Goal: Information Seeking & Learning: Learn about a topic

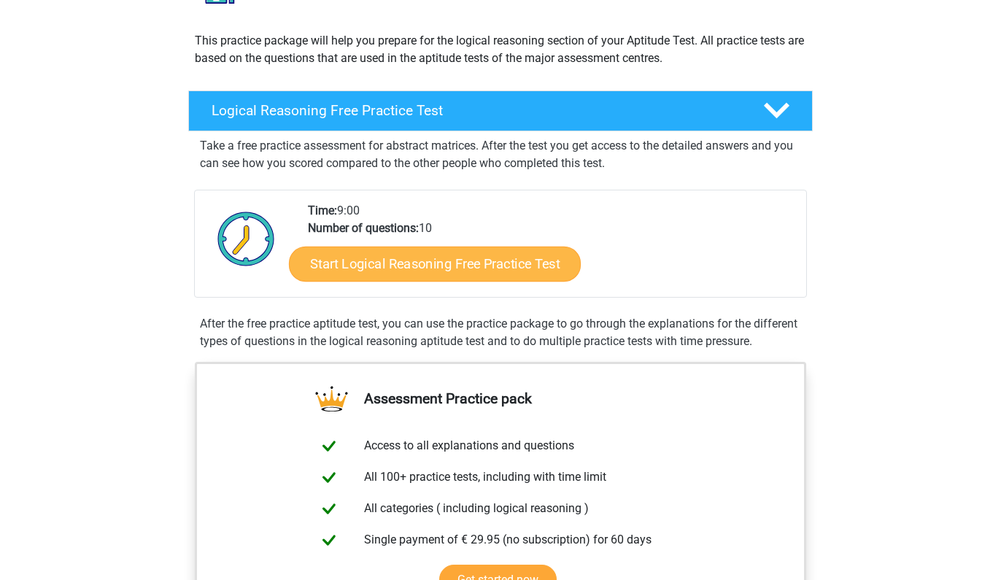
scroll to position [148, 0]
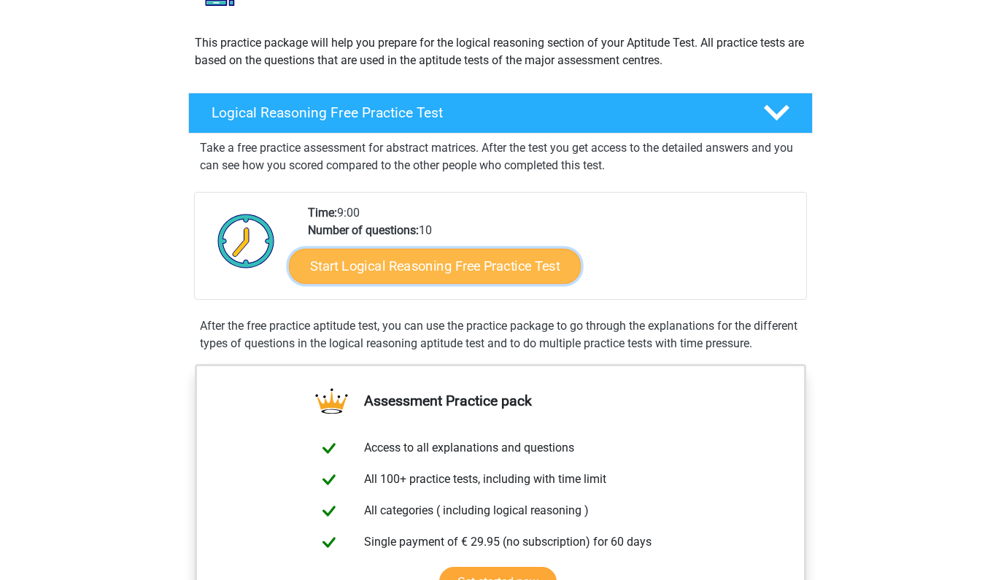
click at [427, 259] on link "Start Logical Reasoning Free Practice Test" at bounding box center [435, 265] width 292 height 35
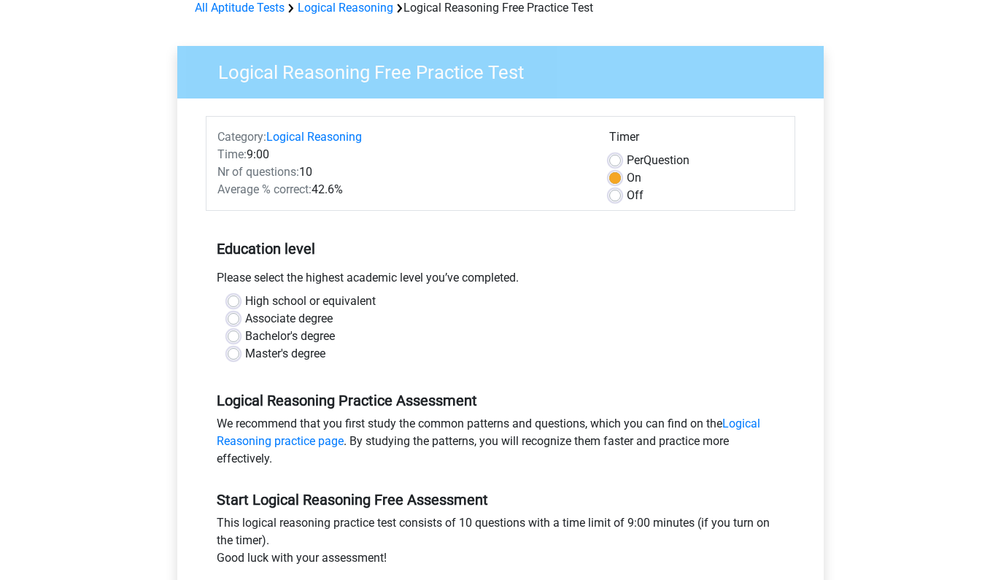
scroll to position [95, 0]
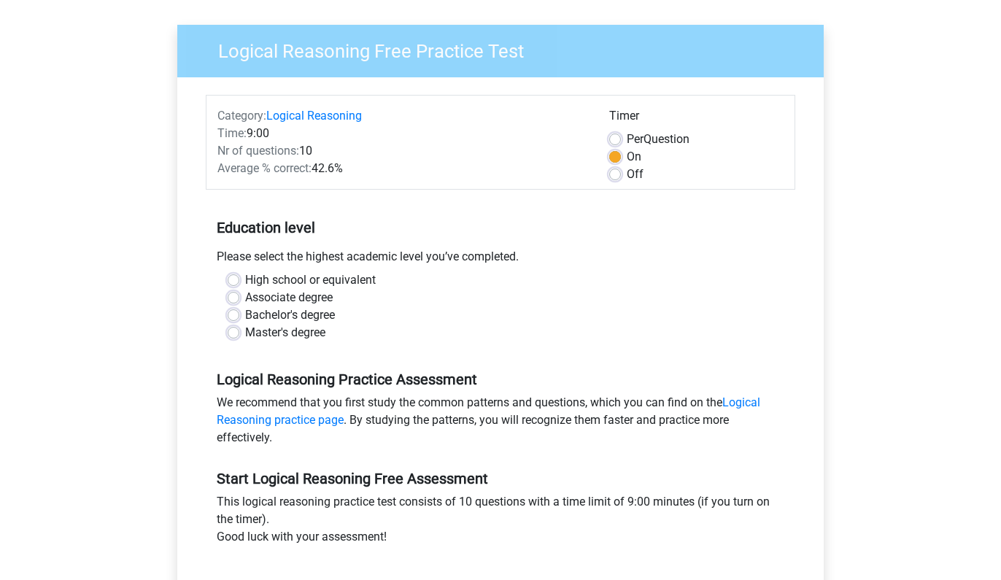
click at [245, 335] on label "Master's degree" at bounding box center [285, 333] width 80 height 18
click at [234, 335] on input "Master's degree" at bounding box center [234, 331] width 12 height 15
radio input "true"
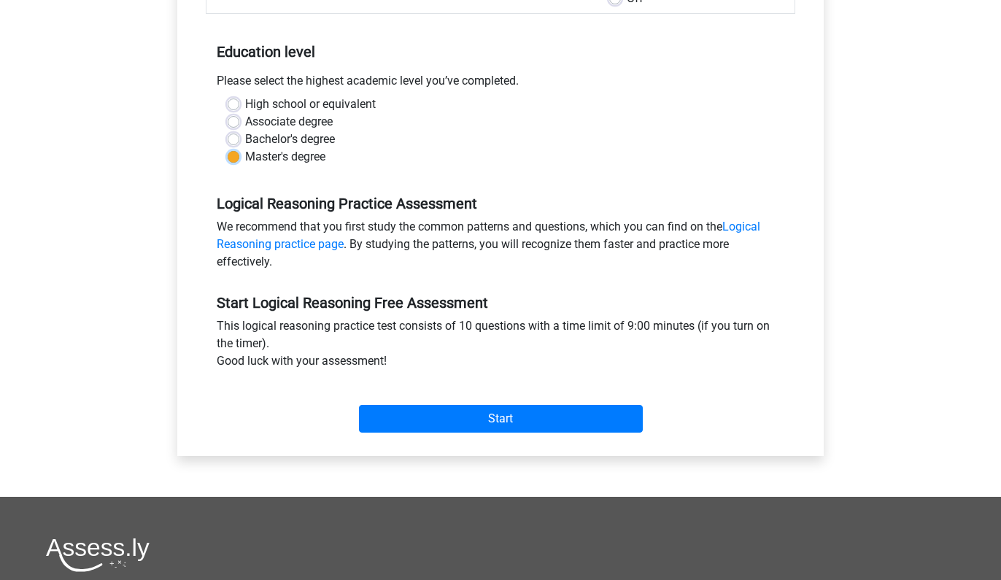
scroll to position [275, 0]
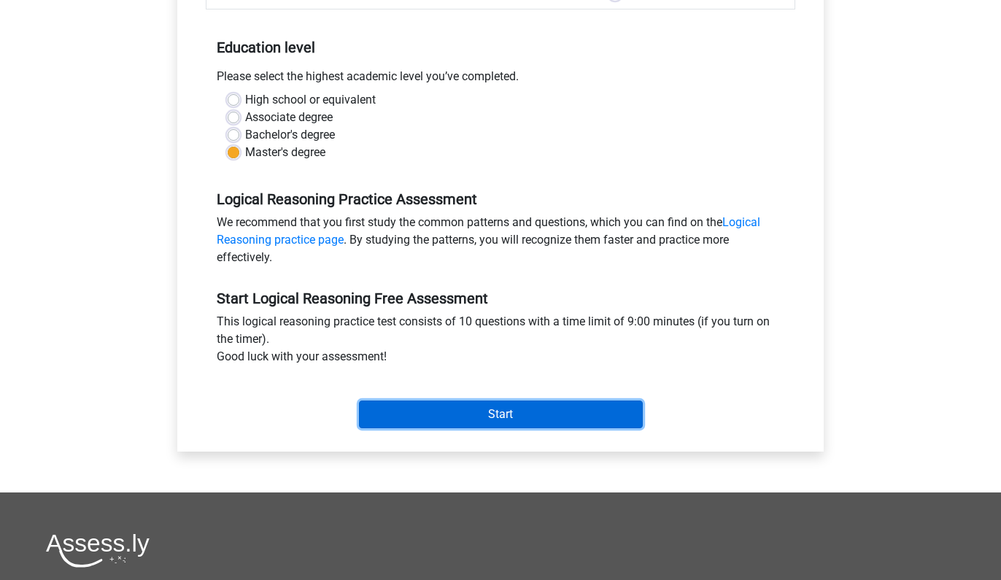
click at [436, 409] on input "Start" at bounding box center [501, 414] width 284 height 28
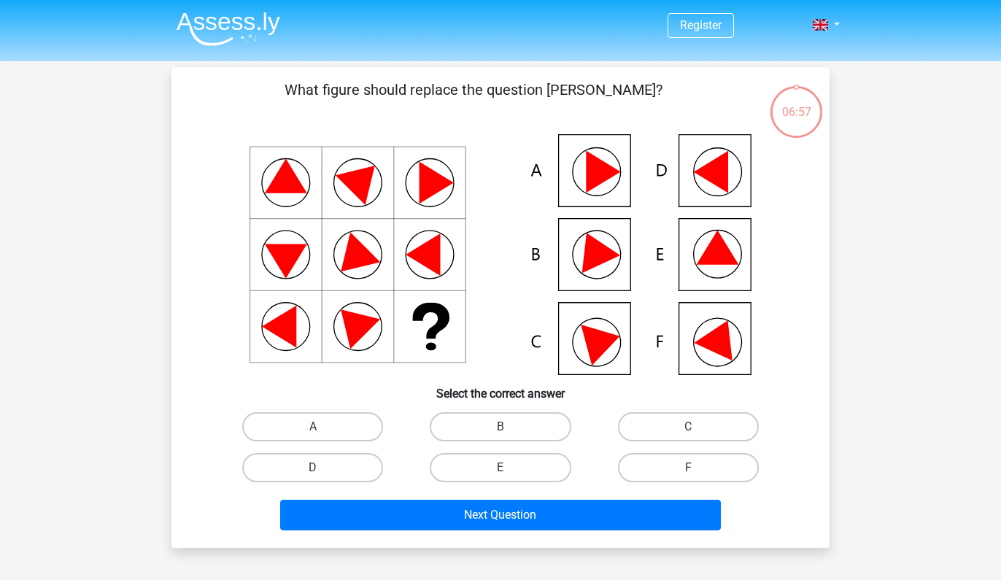
click at [724, 170] on icon at bounding box center [711, 172] width 34 height 42
click at [325, 446] on div "A" at bounding box center [312, 426] width 187 height 41
click at [325, 455] on label "D" at bounding box center [312, 467] width 141 height 29
click at [322, 468] on input "D" at bounding box center [317, 472] width 9 height 9
radio input "true"
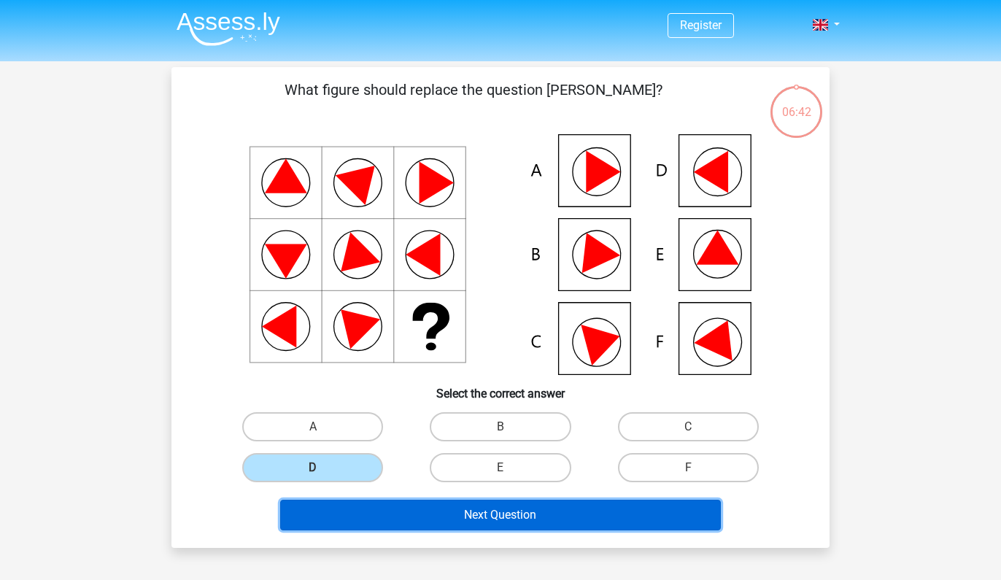
click at [400, 509] on button "Next Question" at bounding box center [500, 515] width 441 height 31
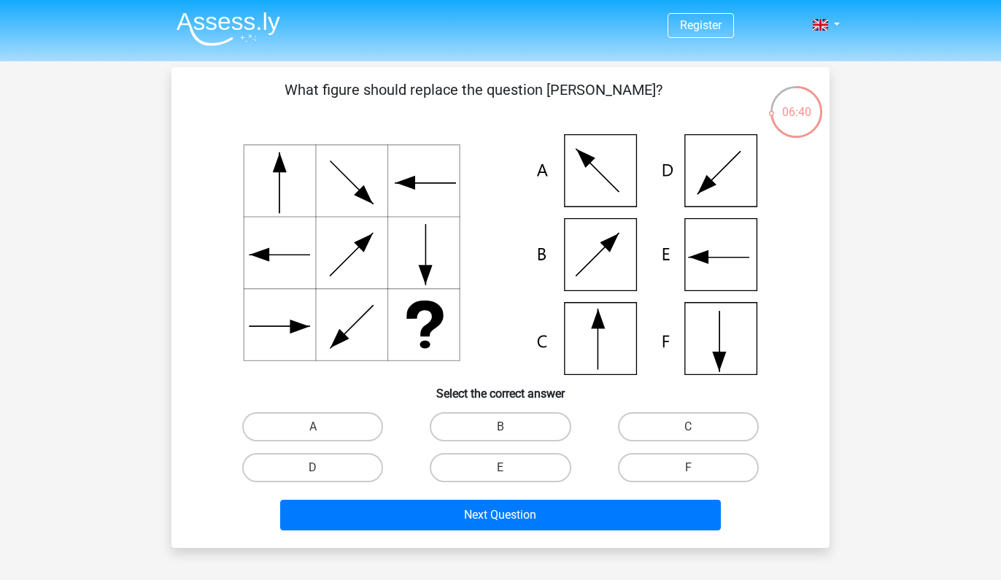
scroll to position [2, 0]
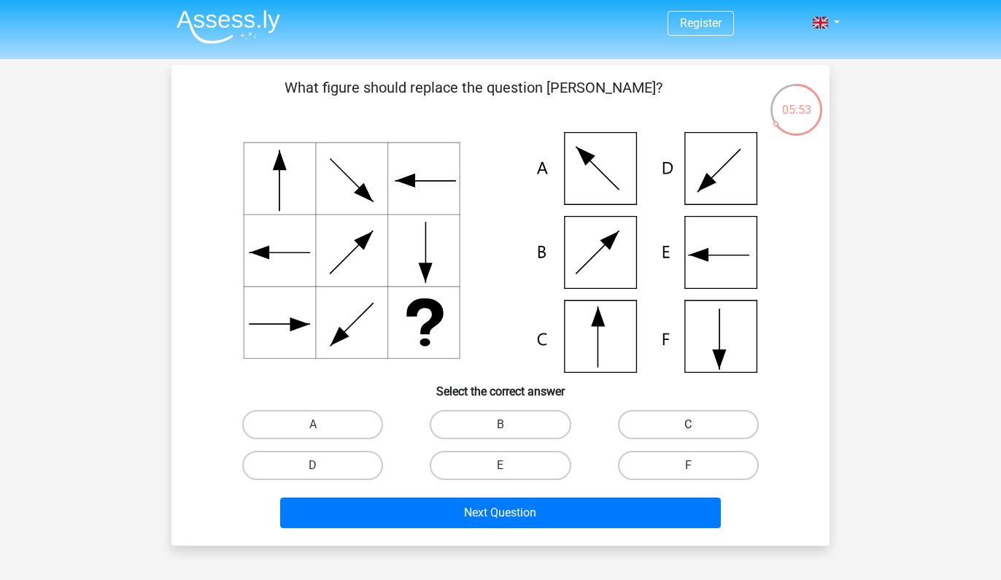
click at [646, 420] on label "C" at bounding box center [688, 424] width 141 height 29
click at [688, 425] on input "C" at bounding box center [692, 429] width 9 height 9
radio input "true"
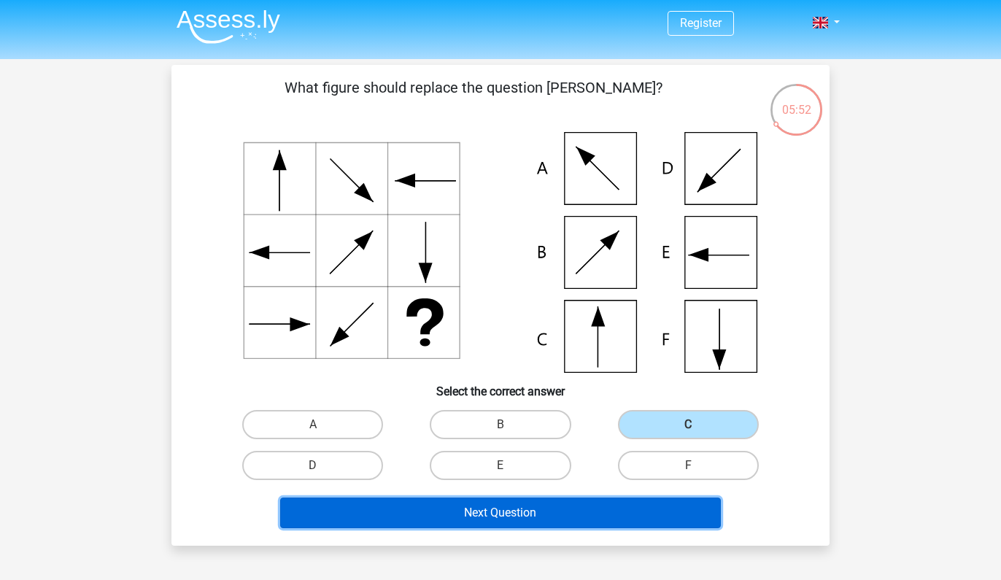
click at [536, 512] on button "Next Question" at bounding box center [500, 512] width 441 height 31
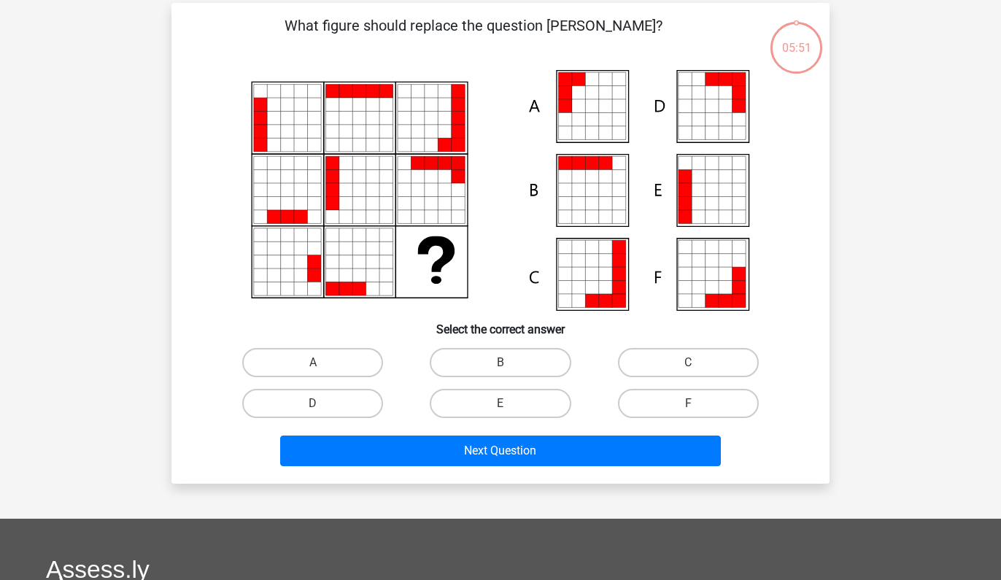
scroll to position [0, 0]
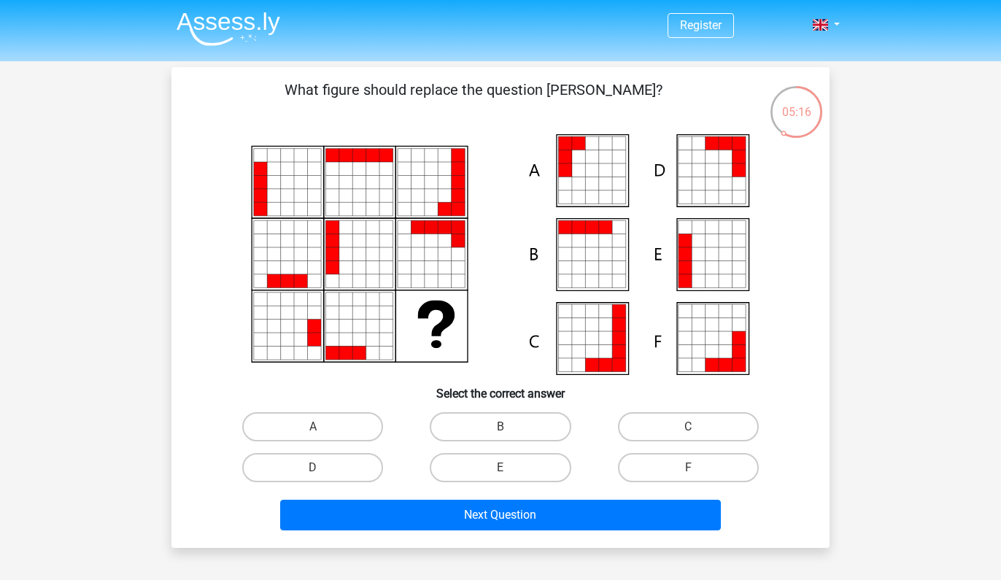
click at [605, 165] on icon at bounding box center [605, 169] width 13 height 13
click at [341, 422] on label "A" at bounding box center [312, 426] width 141 height 29
click at [322, 427] on input "A" at bounding box center [317, 431] width 9 height 9
radio input "true"
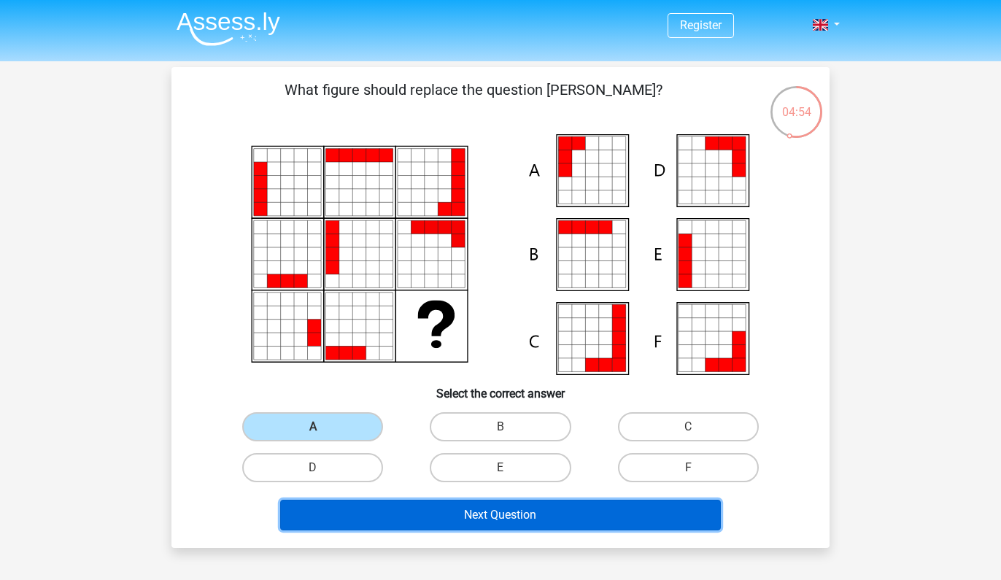
click at [535, 522] on button "Next Question" at bounding box center [500, 515] width 441 height 31
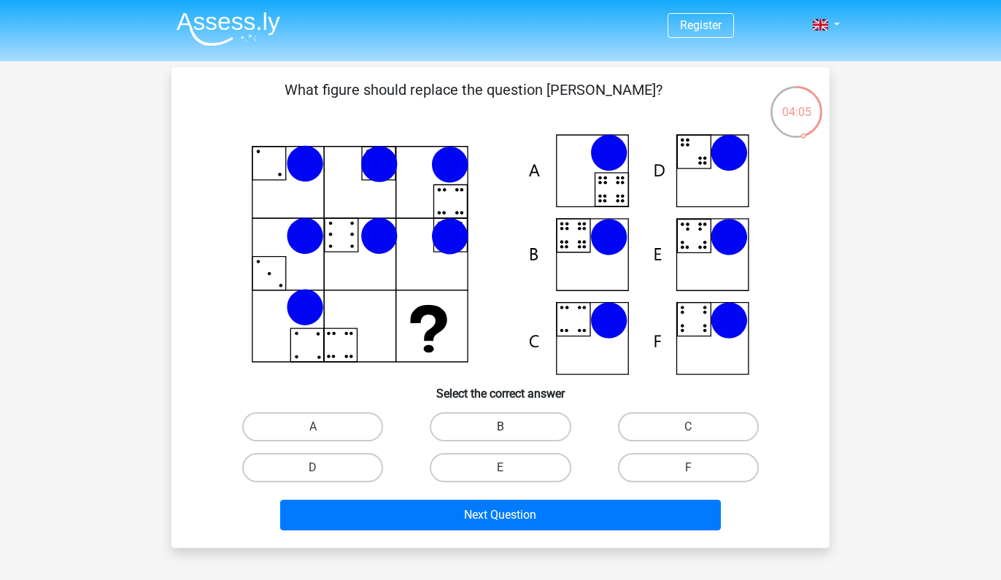
click at [516, 423] on label "B" at bounding box center [500, 426] width 141 height 29
click at [510, 427] on input "B" at bounding box center [504, 431] width 9 height 9
radio input "true"
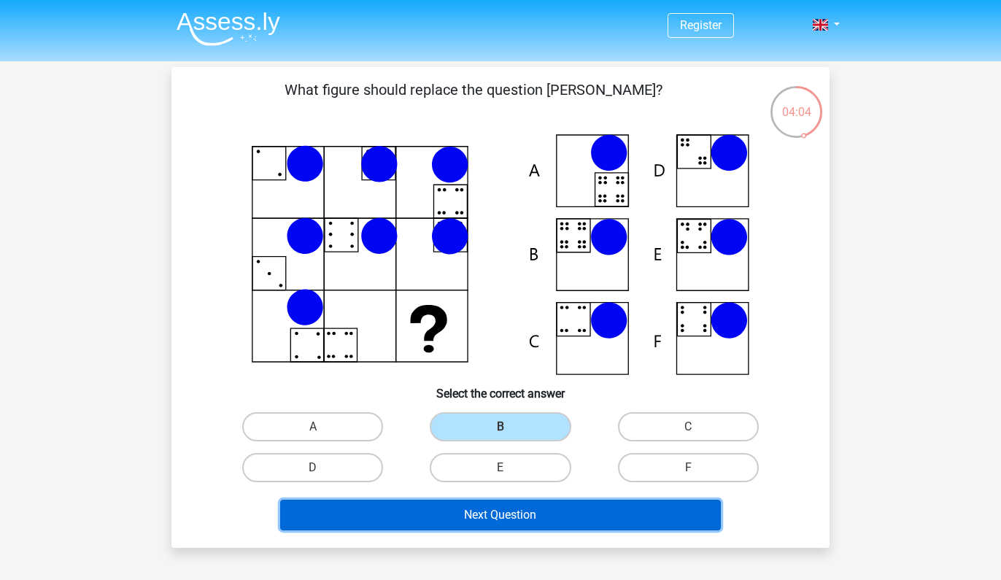
click at [522, 514] on button "Next Question" at bounding box center [500, 515] width 441 height 31
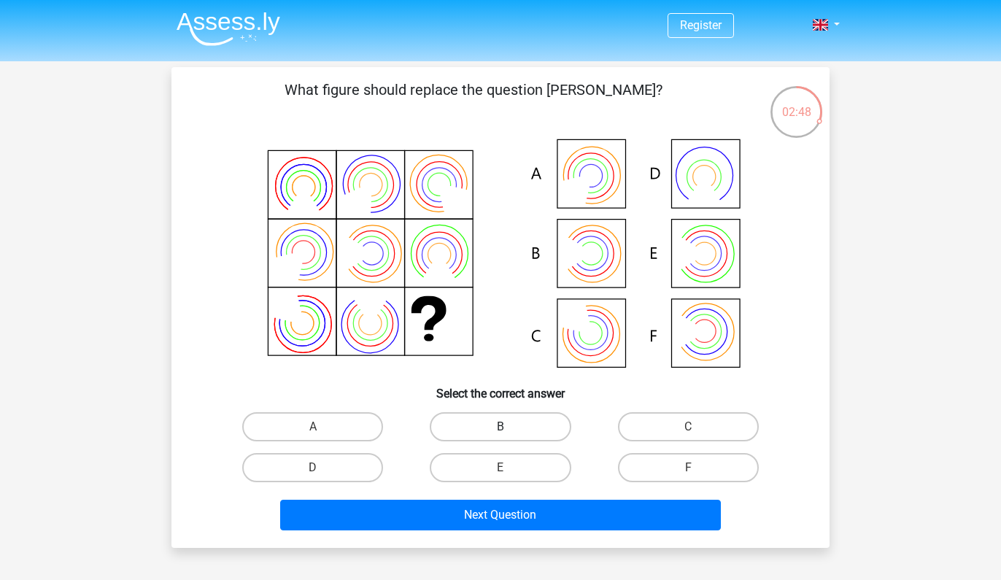
click at [499, 425] on label "B" at bounding box center [500, 426] width 141 height 29
click at [500, 427] on input "B" at bounding box center [504, 431] width 9 height 9
radio input "true"
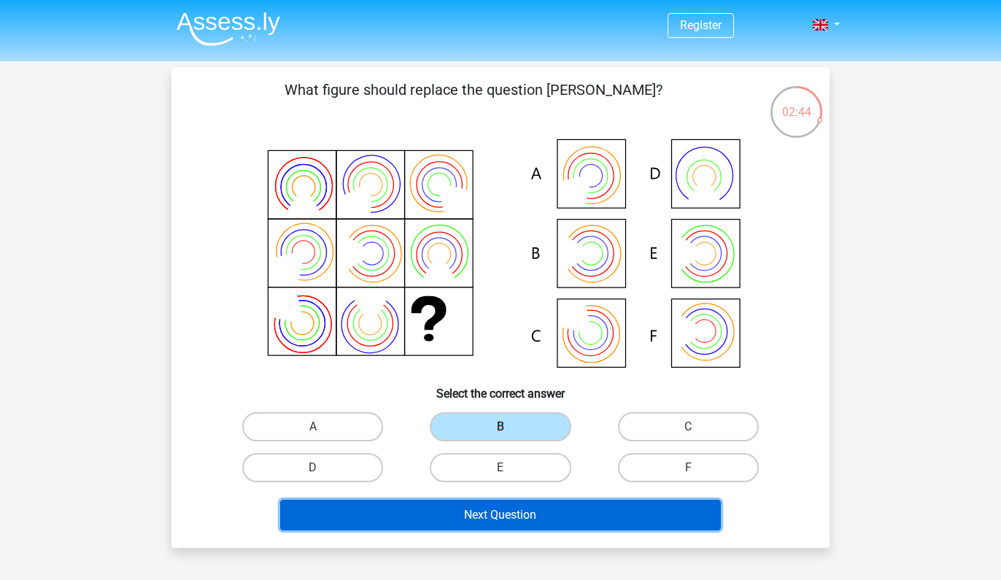
click at [543, 512] on button "Next Question" at bounding box center [500, 515] width 441 height 31
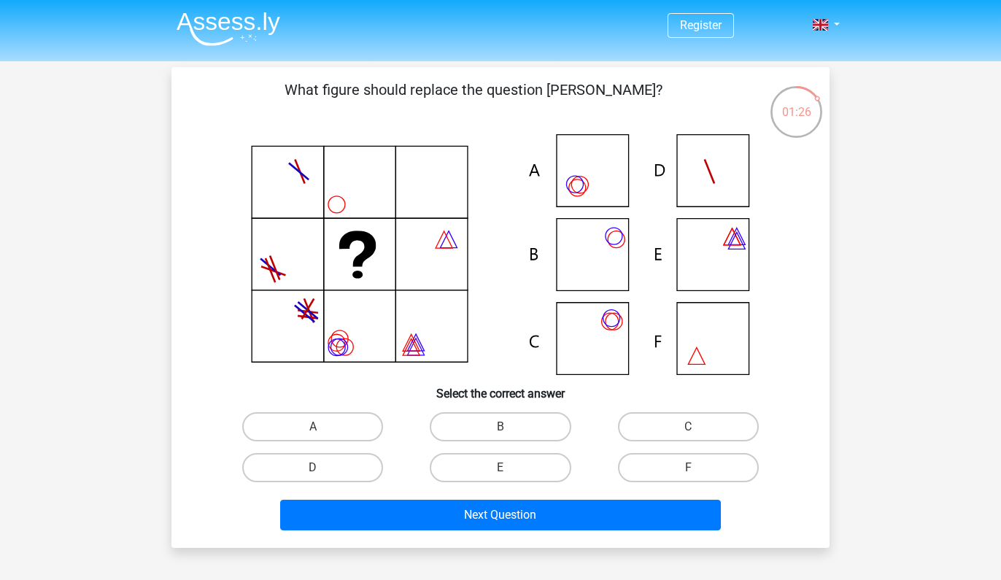
click at [623, 255] on icon at bounding box center [500, 254] width 588 height 241
click at [511, 423] on label "B" at bounding box center [500, 426] width 141 height 29
click at [510, 427] on input "B" at bounding box center [504, 431] width 9 height 9
radio input "true"
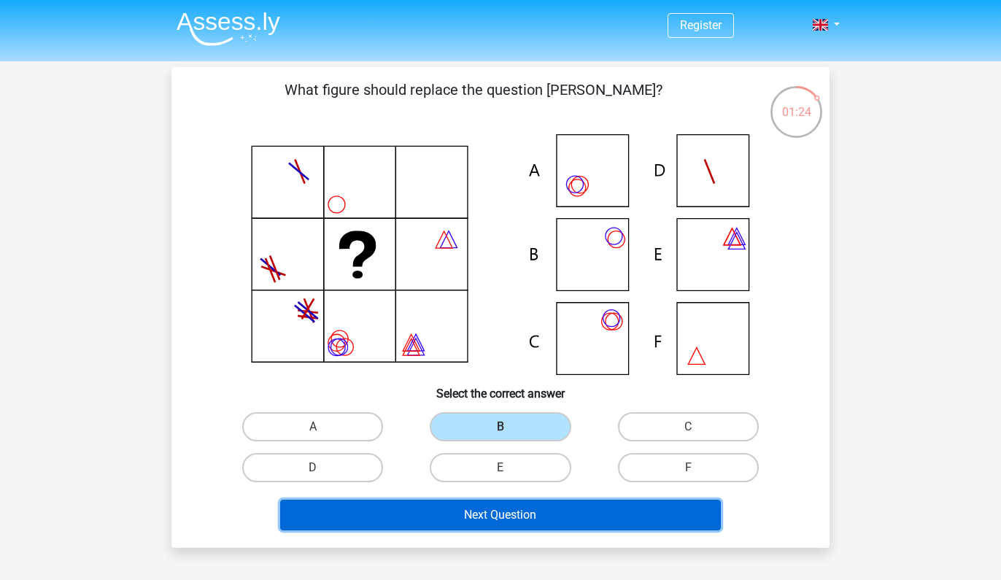
click at [513, 503] on button "Next Question" at bounding box center [500, 515] width 441 height 31
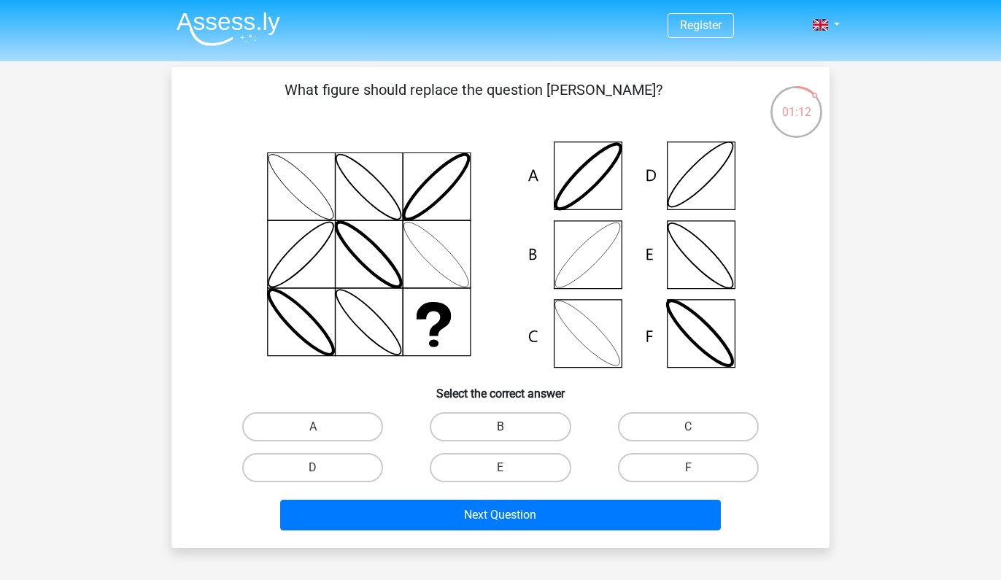
click at [514, 428] on label "B" at bounding box center [500, 426] width 141 height 29
click at [510, 428] on input "B" at bounding box center [504, 431] width 9 height 9
radio input "true"
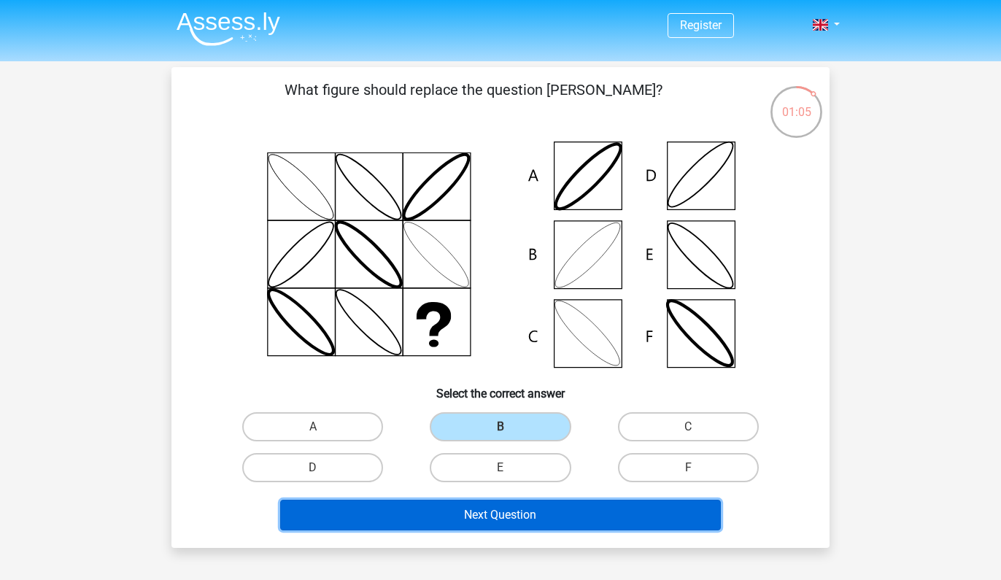
click at [511, 511] on button "Next Question" at bounding box center [500, 515] width 441 height 31
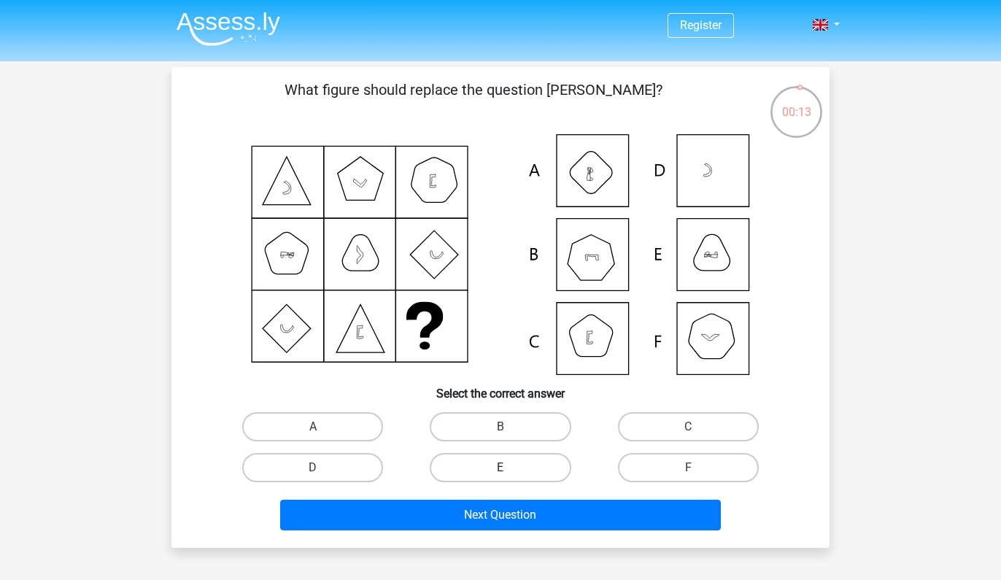
click at [566, 472] on label "E" at bounding box center [500, 467] width 141 height 29
click at [510, 472] on input "E" at bounding box center [504, 472] width 9 height 9
radio input "true"
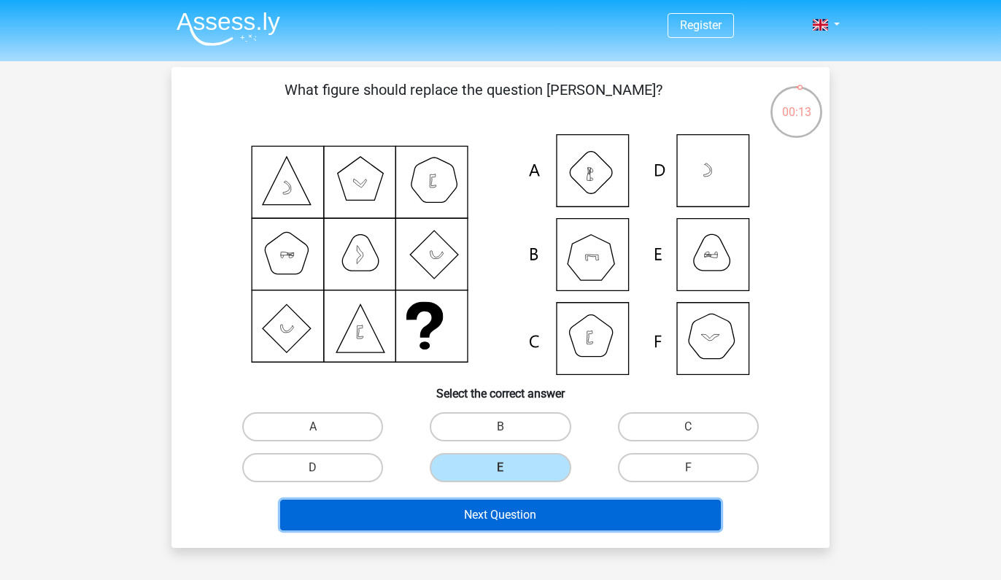
click at [548, 503] on button "Next Question" at bounding box center [500, 515] width 441 height 31
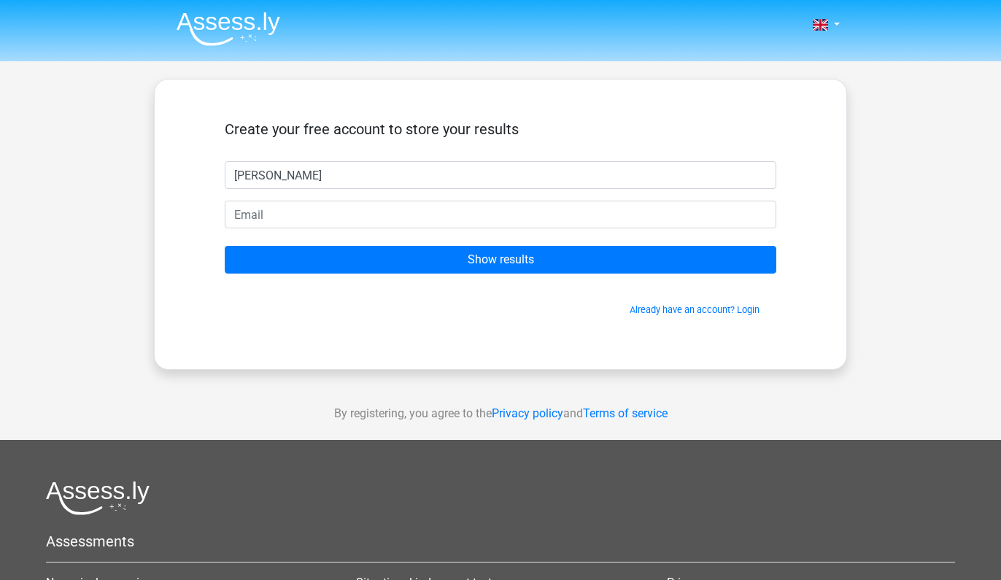
type input "[PERSON_NAME]"
click at [423, 233] on form "Create your free account to store your results [PERSON_NAME] Show results Alrea…" at bounding box center [500, 218] width 551 height 196
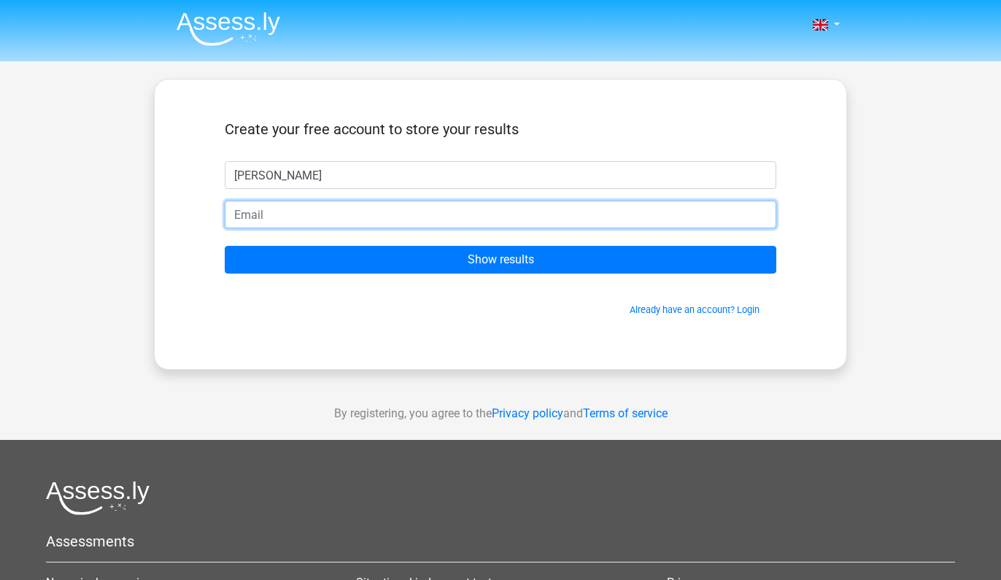
click at [419, 221] on input "email" at bounding box center [500, 215] width 551 height 28
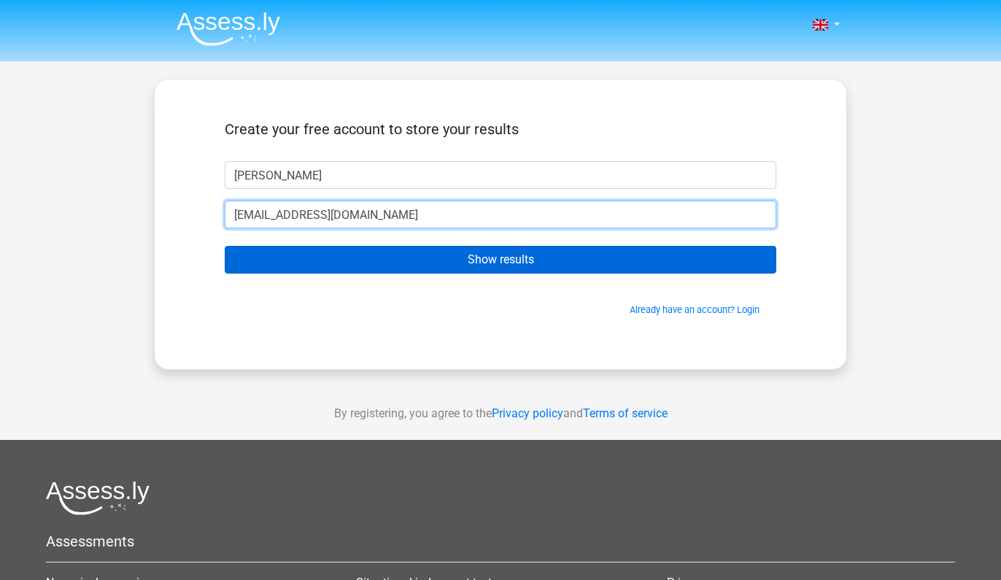
type input "[EMAIL_ADDRESS][DOMAIN_NAME]"
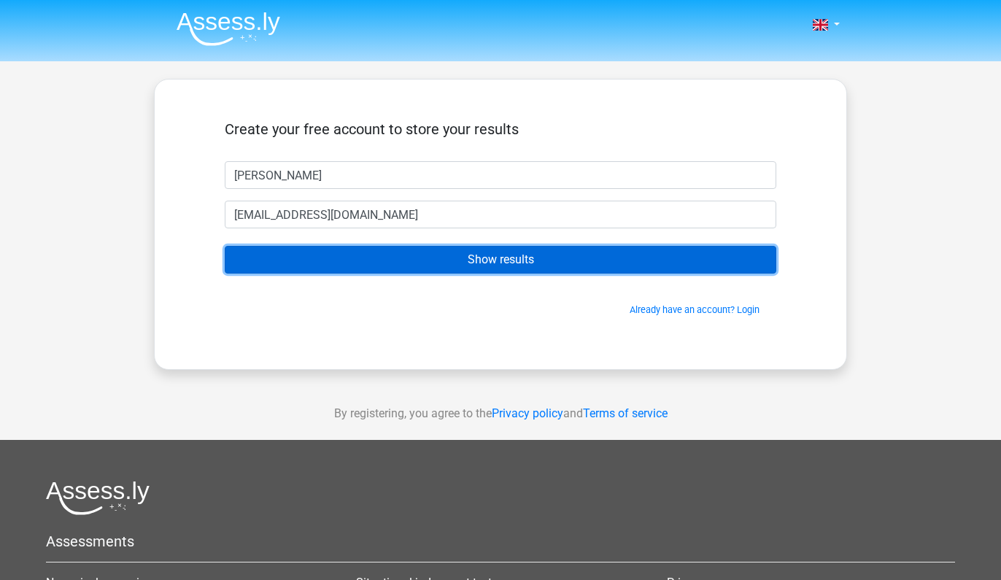
click at [385, 260] on input "Show results" at bounding box center [500, 260] width 551 height 28
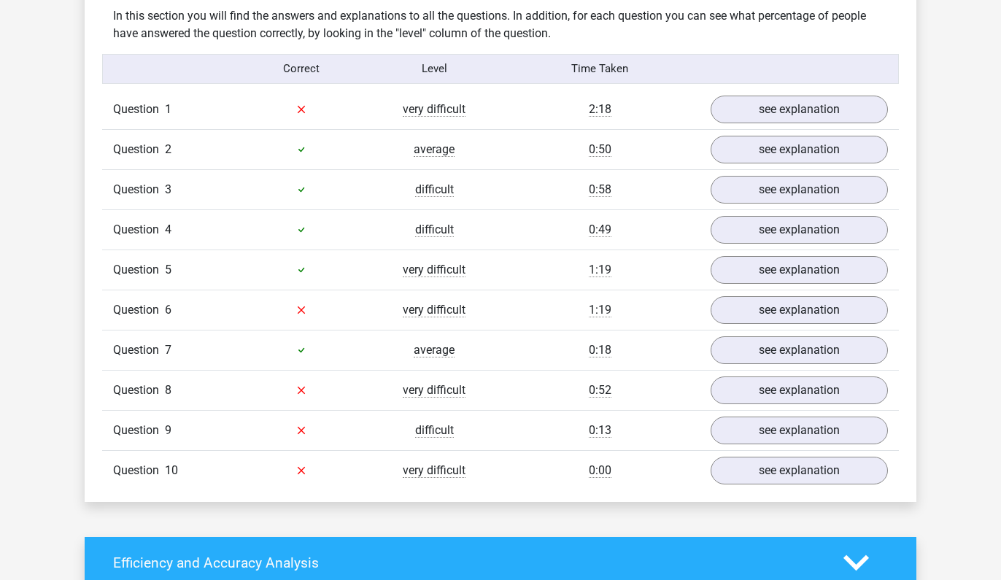
scroll to position [1139, 0]
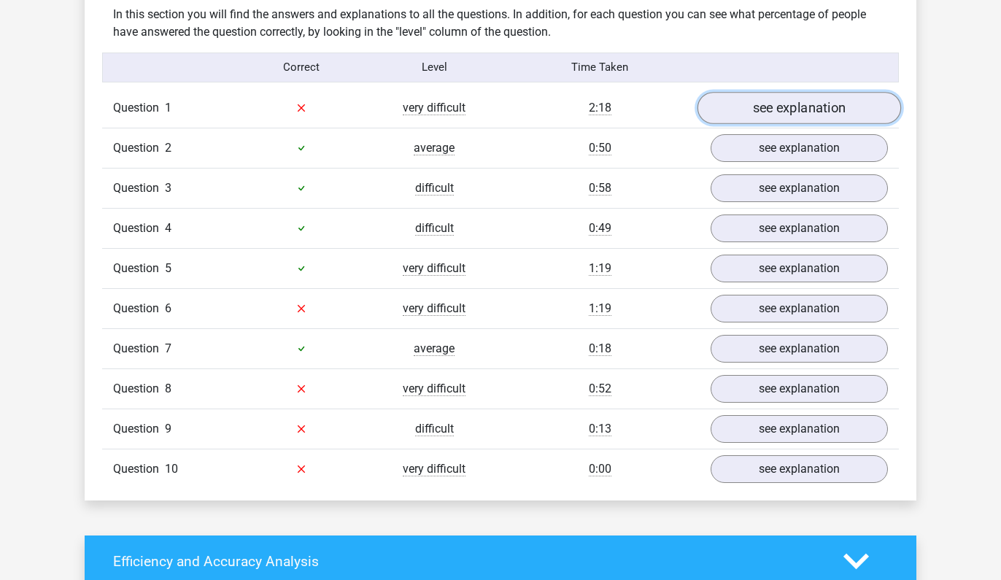
click at [791, 109] on link "see explanation" at bounding box center [799, 108] width 204 height 32
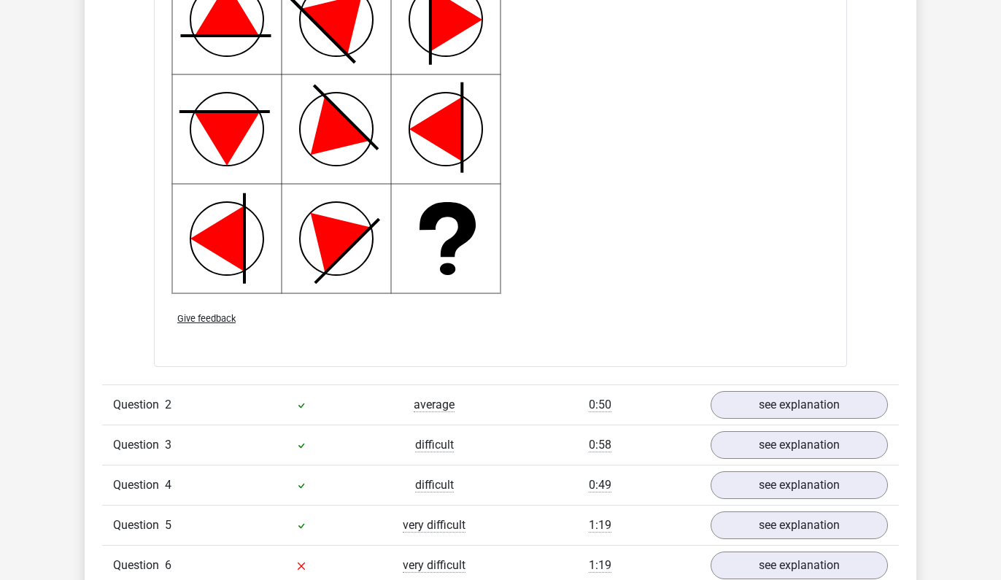
scroll to position [1823, 0]
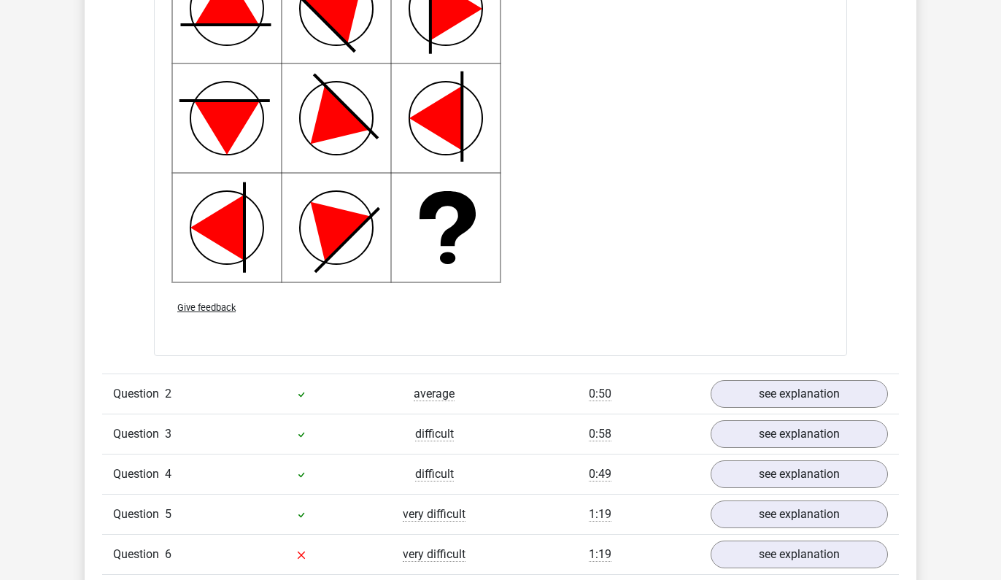
click at [160, 395] on span "Question" at bounding box center [139, 394] width 52 height 18
click at [740, 397] on link "see explanation" at bounding box center [799, 394] width 204 height 32
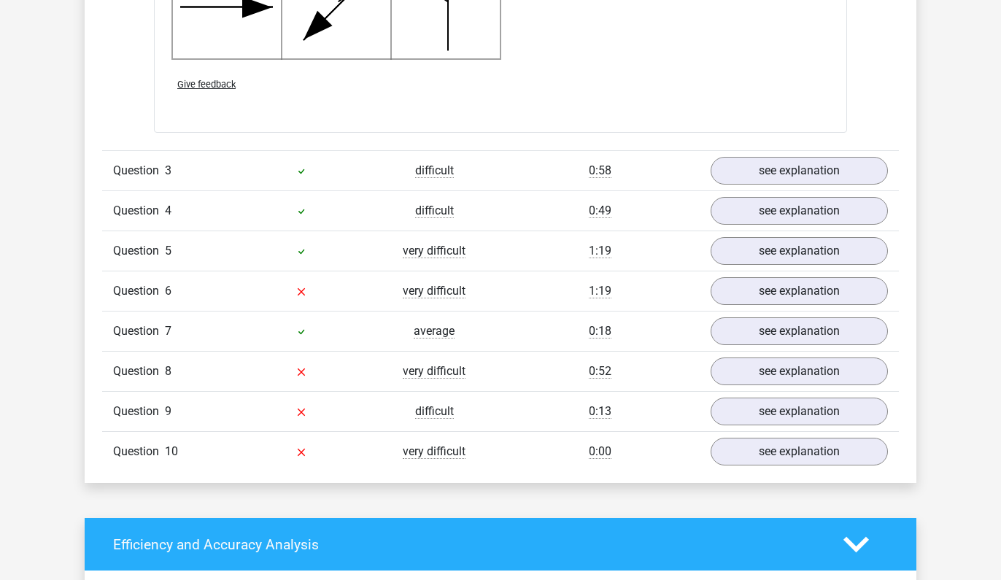
scroll to position [2956, 0]
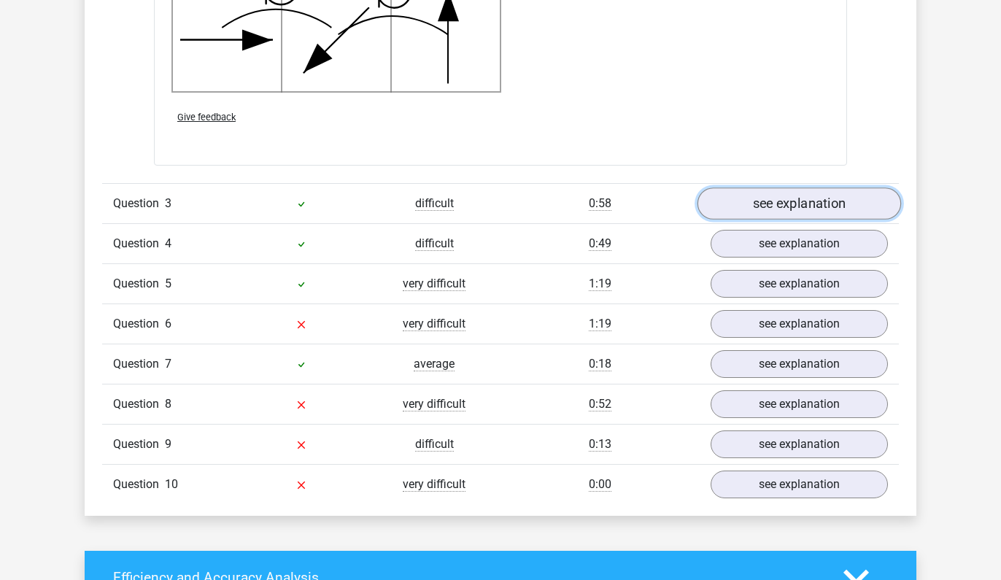
click at [819, 198] on link "see explanation" at bounding box center [799, 203] width 204 height 32
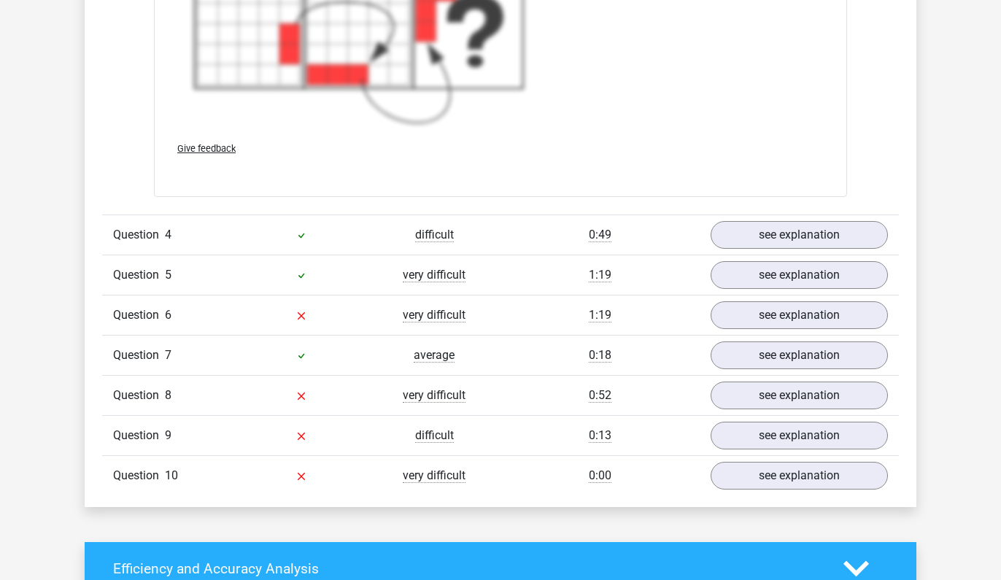
scroll to position [4000, 0]
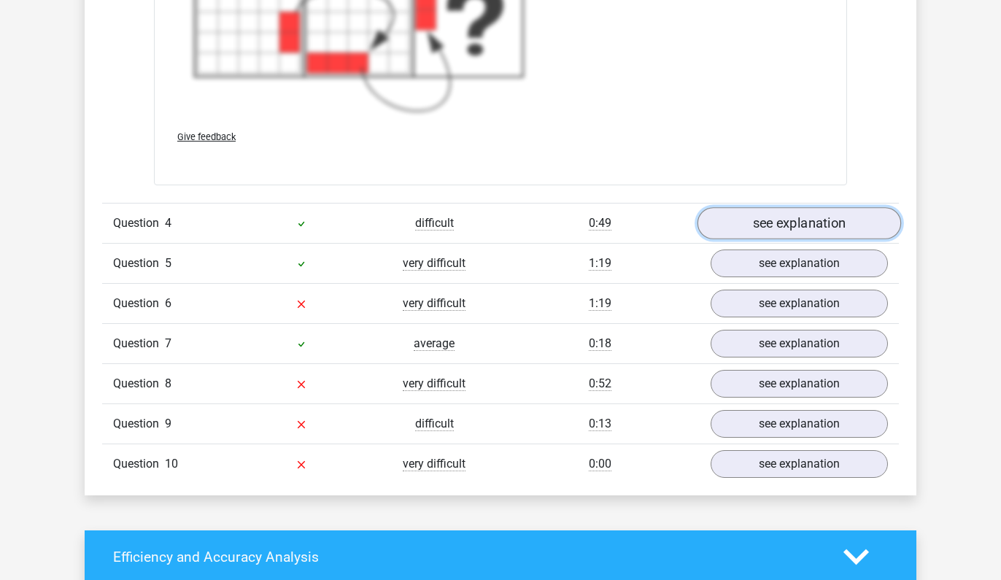
click at [756, 221] on link "see explanation" at bounding box center [799, 223] width 204 height 32
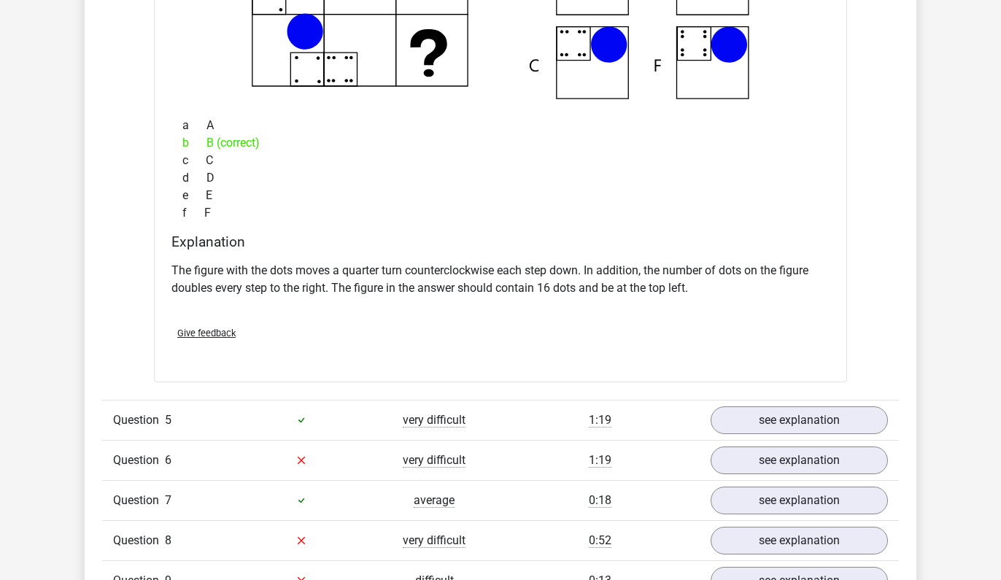
scroll to position [4437, 0]
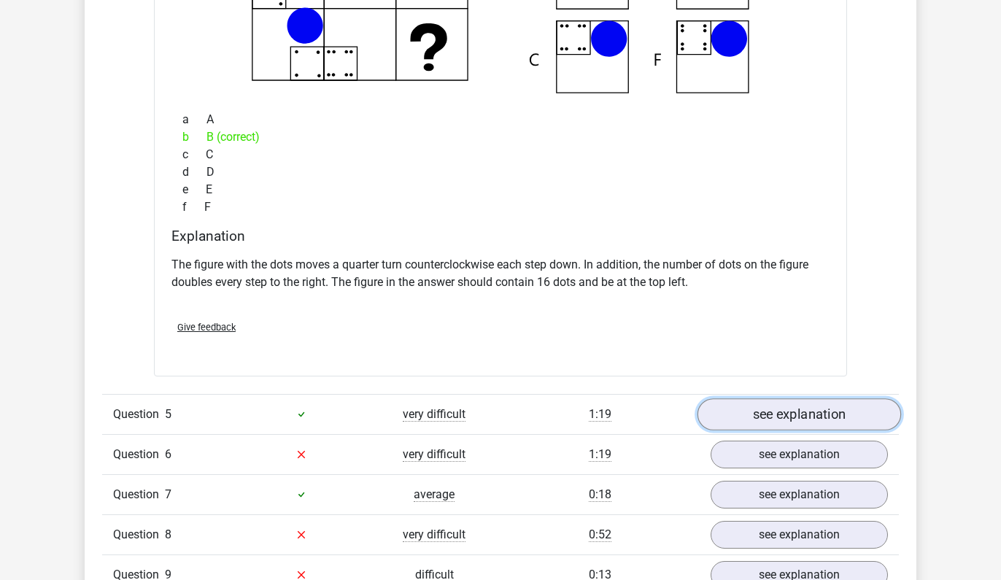
click at [786, 410] on link "see explanation" at bounding box center [799, 414] width 204 height 32
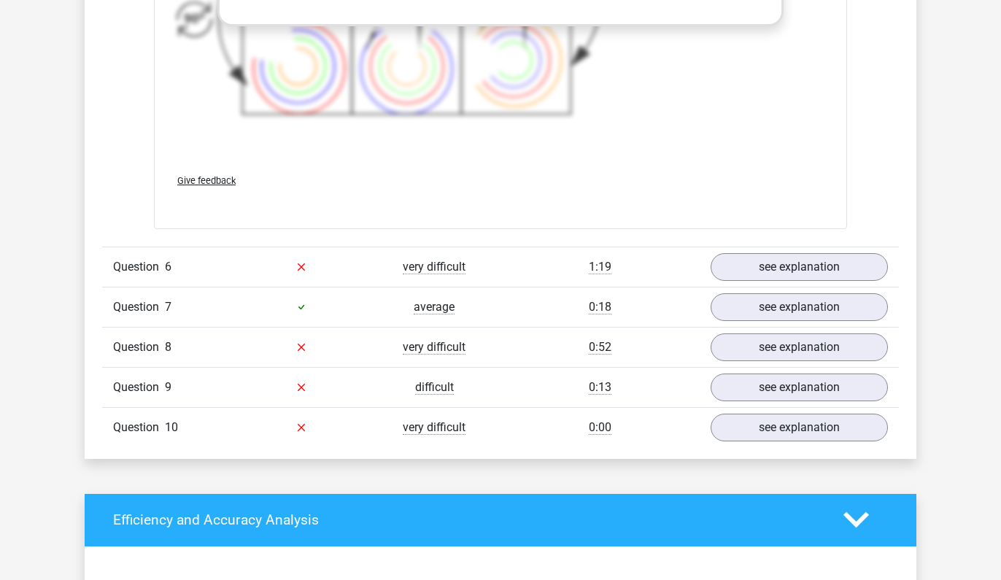
scroll to position [5613, 0]
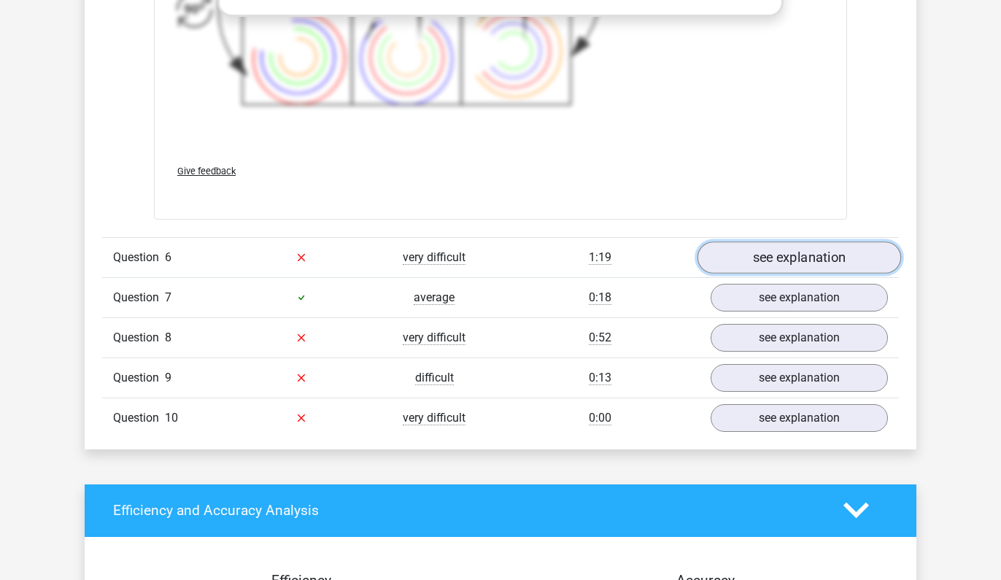
click at [764, 247] on link "see explanation" at bounding box center [799, 257] width 204 height 32
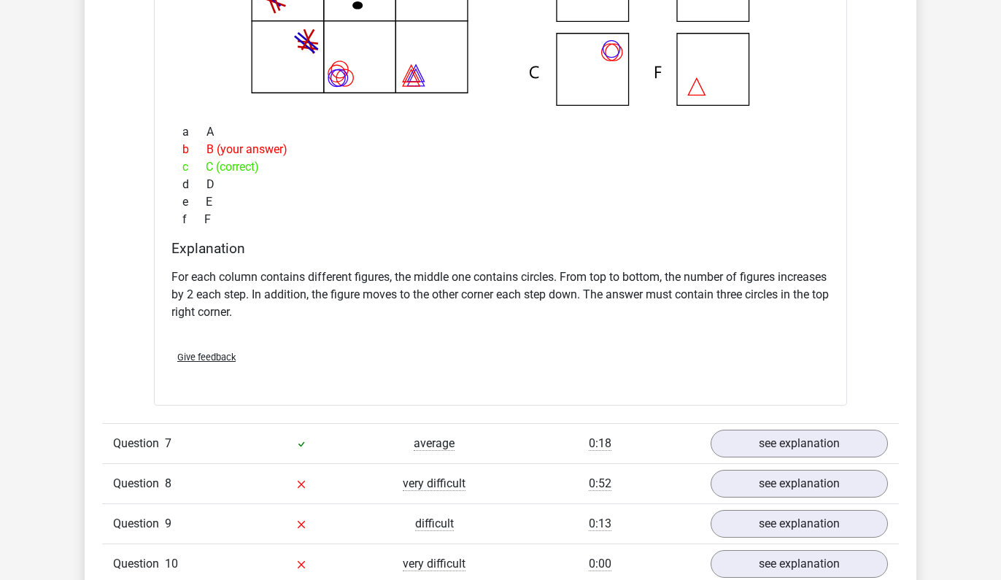
scroll to position [6102, 0]
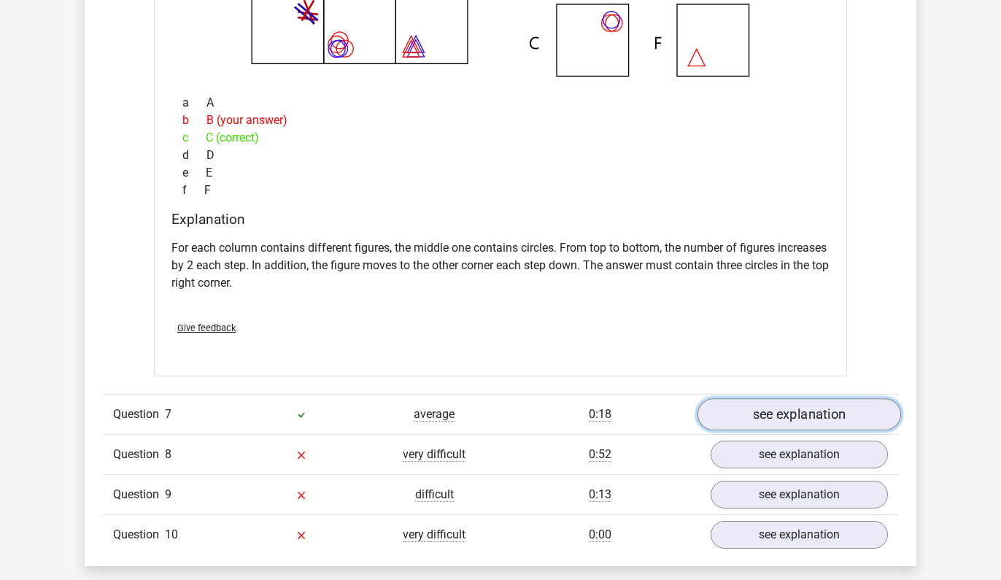
click at [785, 419] on link "see explanation" at bounding box center [799, 414] width 204 height 32
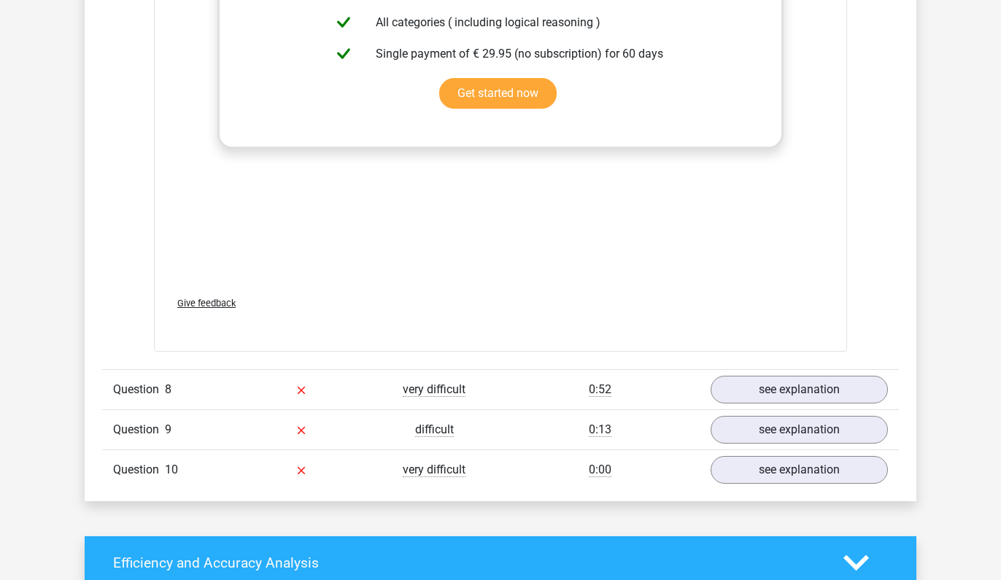
scroll to position [7146, 0]
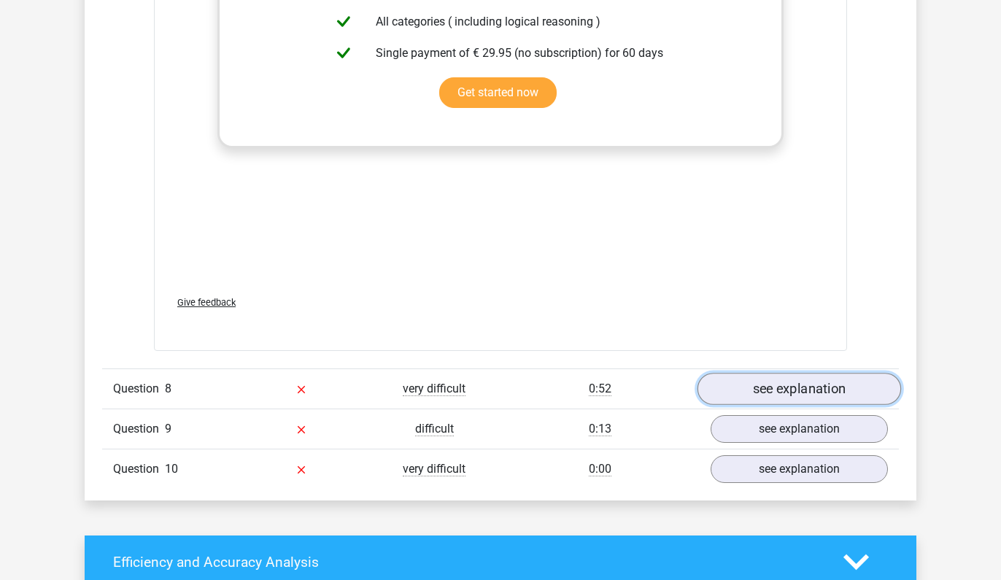
click at [729, 392] on link "see explanation" at bounding box center [799, 389] width 204 height 32
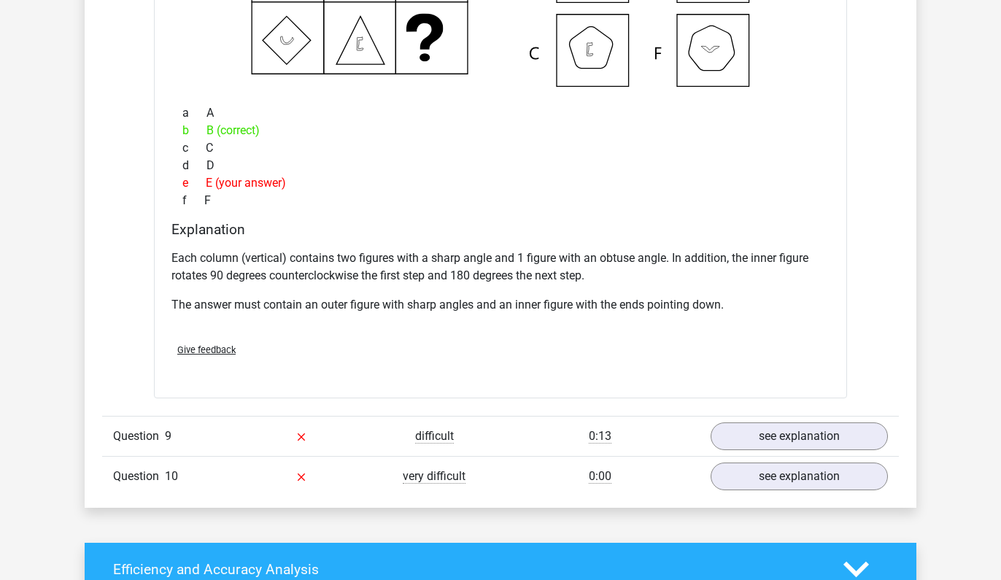
scroll to position [7757, 0]
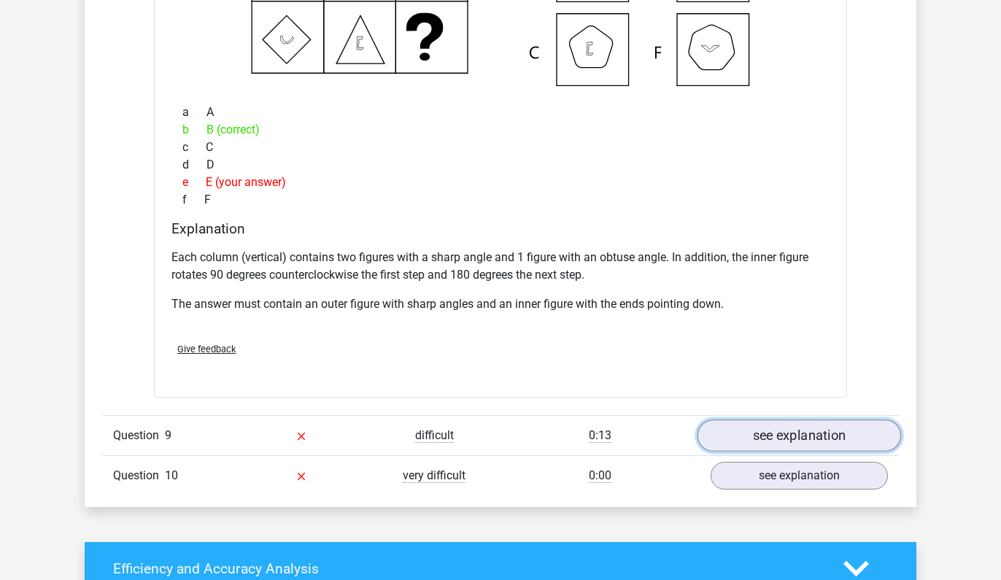
click at [759, 433] on link "see explanation" at bounding box center [799, 436] width 204 height 32
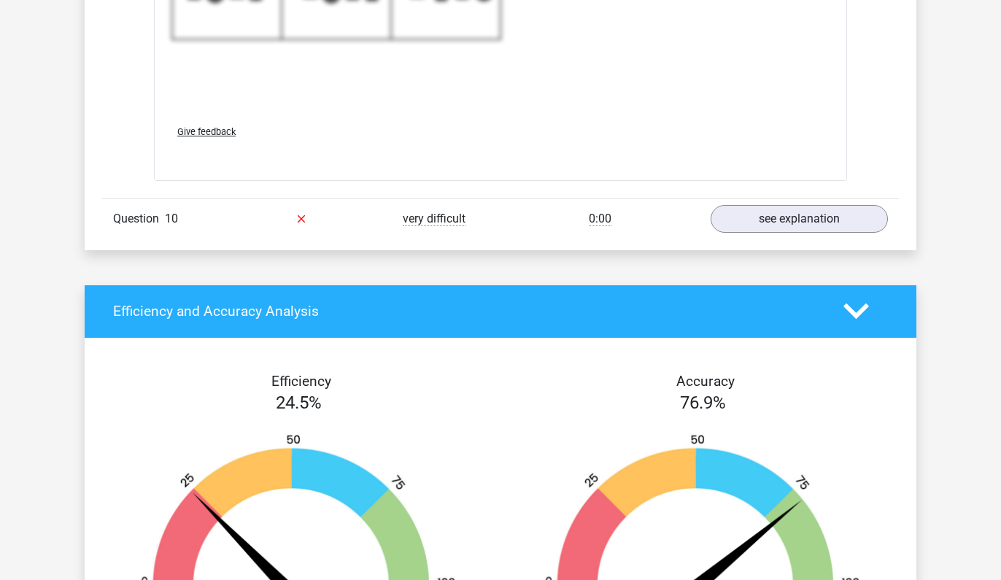
scroll to position [8999, 0]
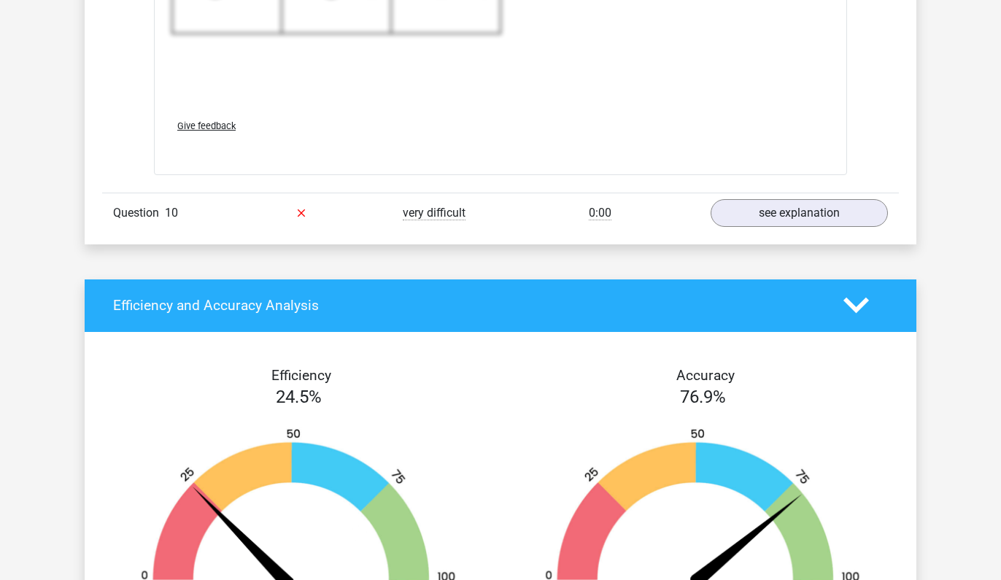
click at [470, 214] on div "very difficult" at bounding box center [434, 213] width 133 height 18
click at [754, 228] on div "Question 10 very difficult 0:00 see explanation" at bounding box center [500, 213] width 797 height 40
click at [748, 220] on link "see explanation" at bounding box center [799, 213] width 204 height 32
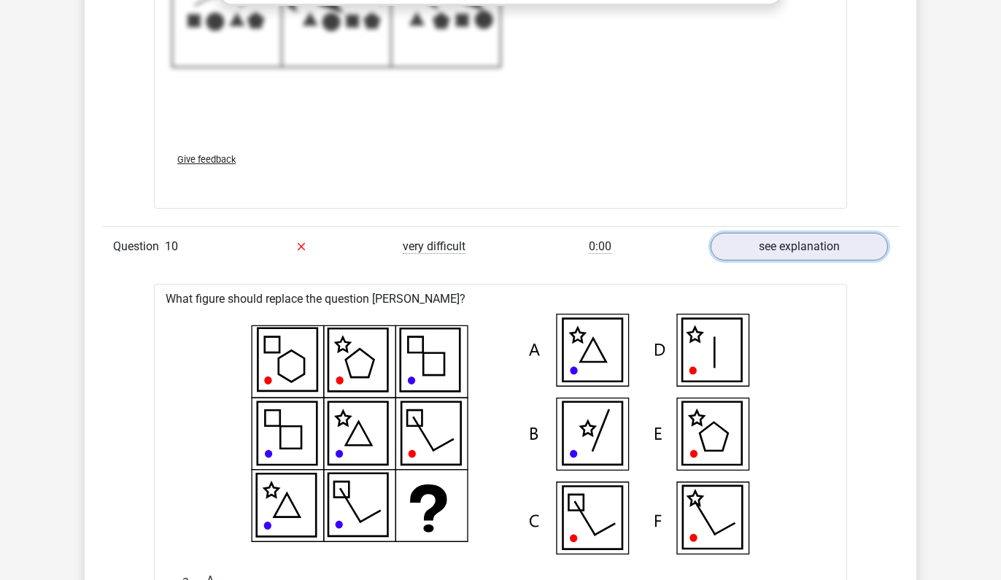
scroll to position [8964, 0]
